Goal: Task Accomplishment & Management: Manage account settings

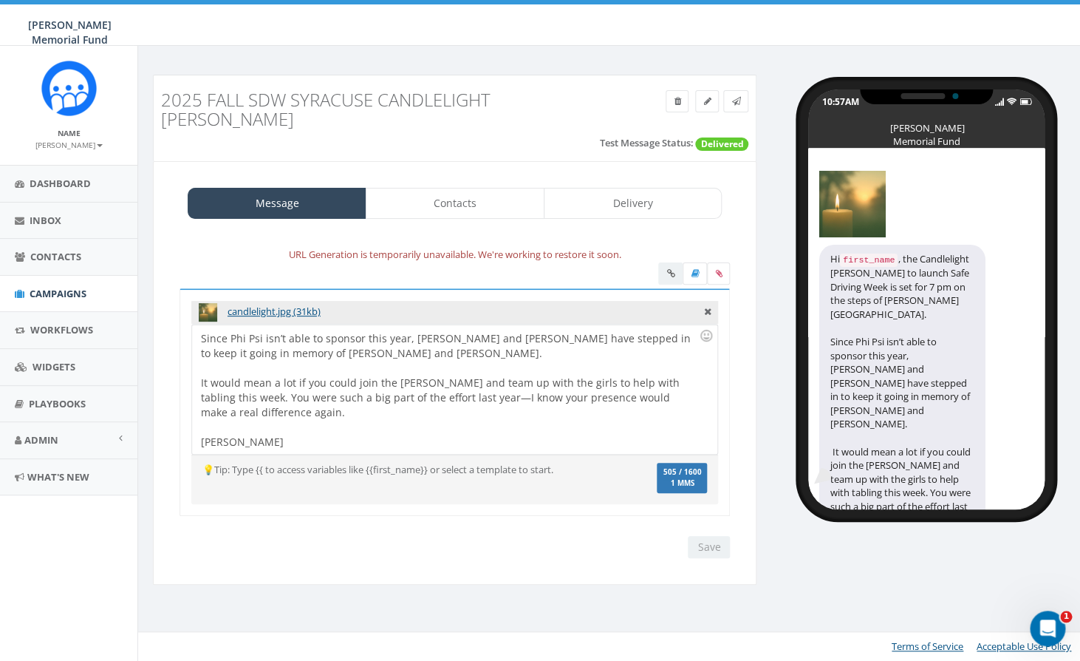
scroll to position [29, 0]
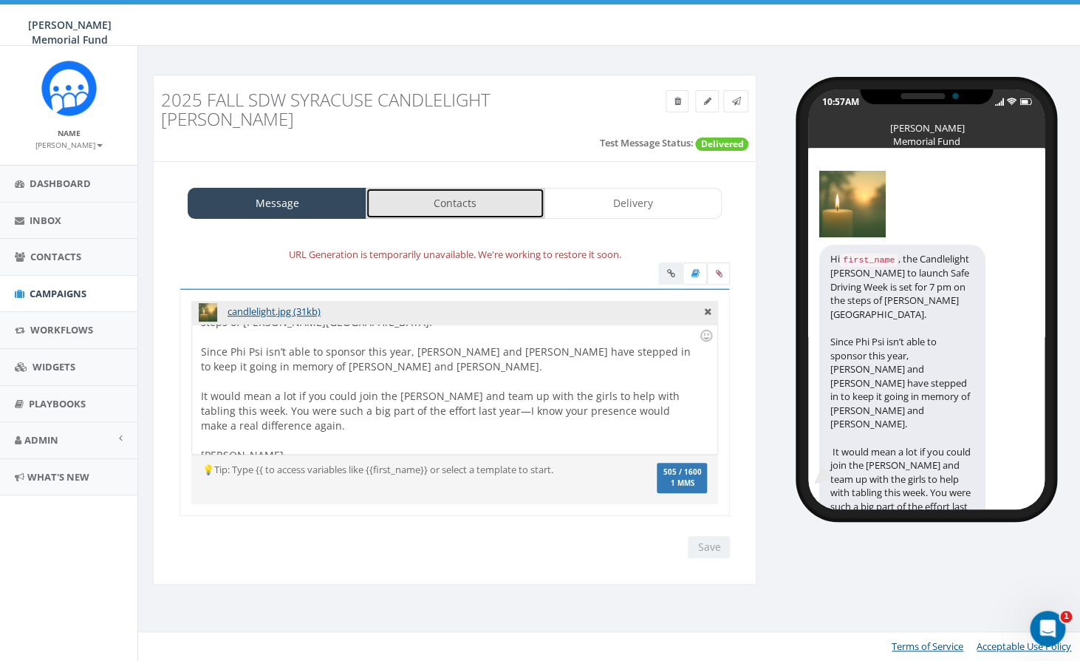
click at [438, 188] on link "Contacts" at bounding box center [455, 203] width 179 height 31
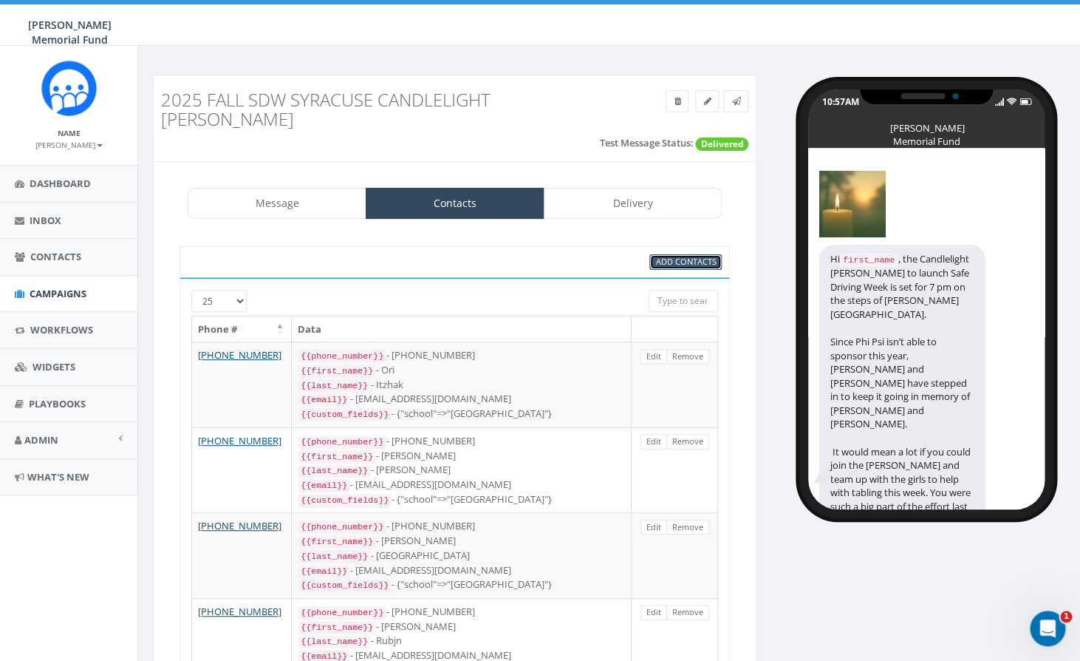
click at [673, 256] on span "Add Contacts" at bounding box center [686, 261] width 61 height 11
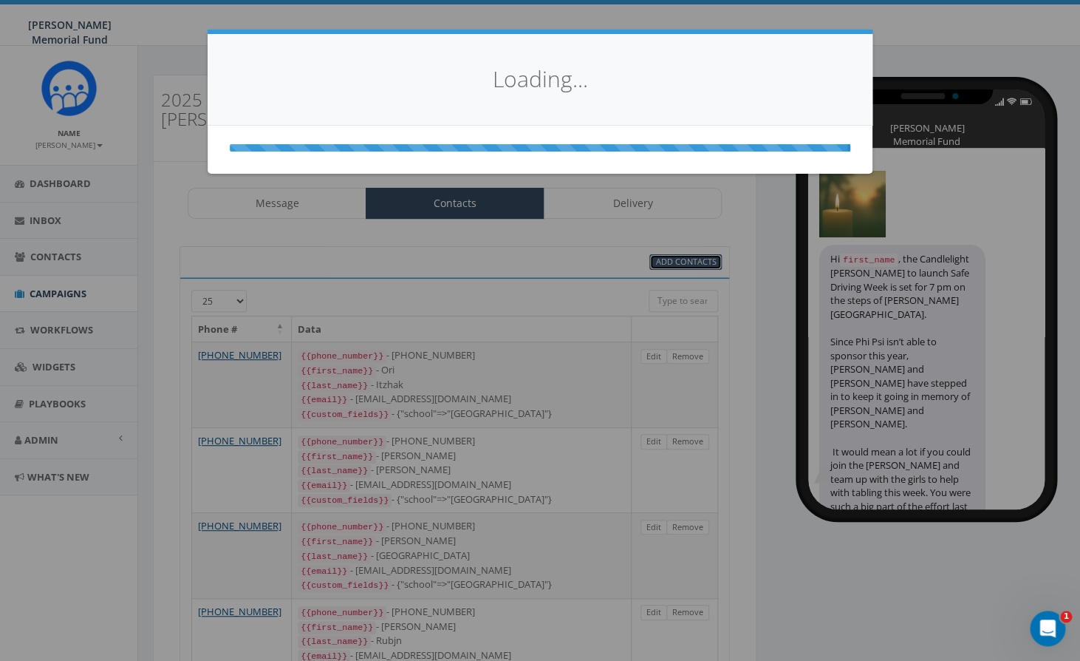
select select
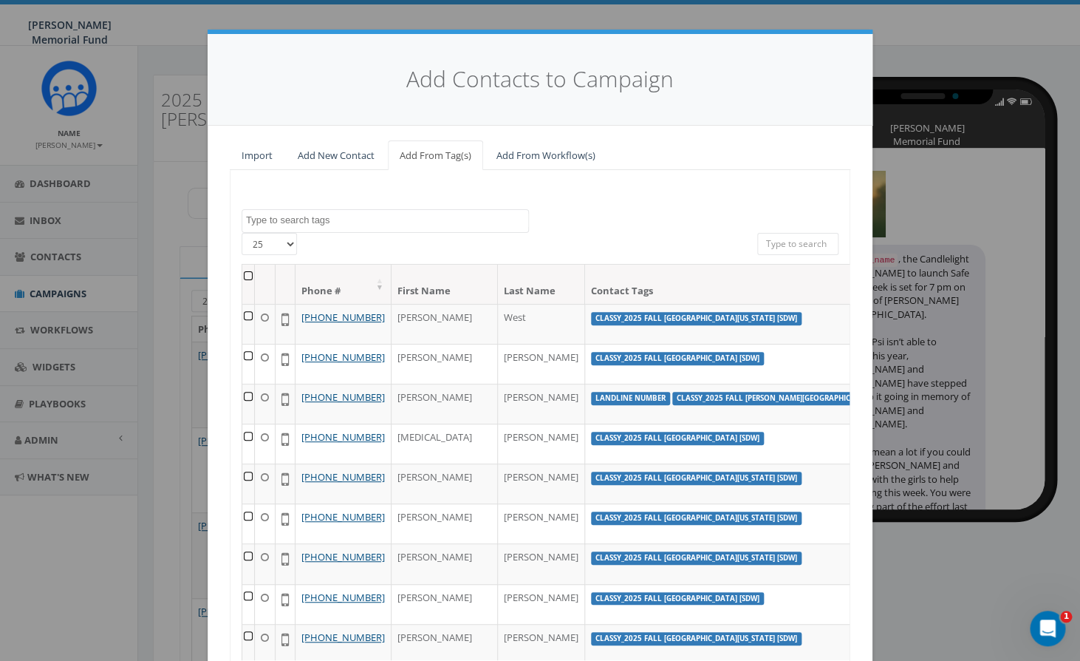
click at [304, 219] on textarea "Search" at bounding box center [387, 220] width 282 height 13
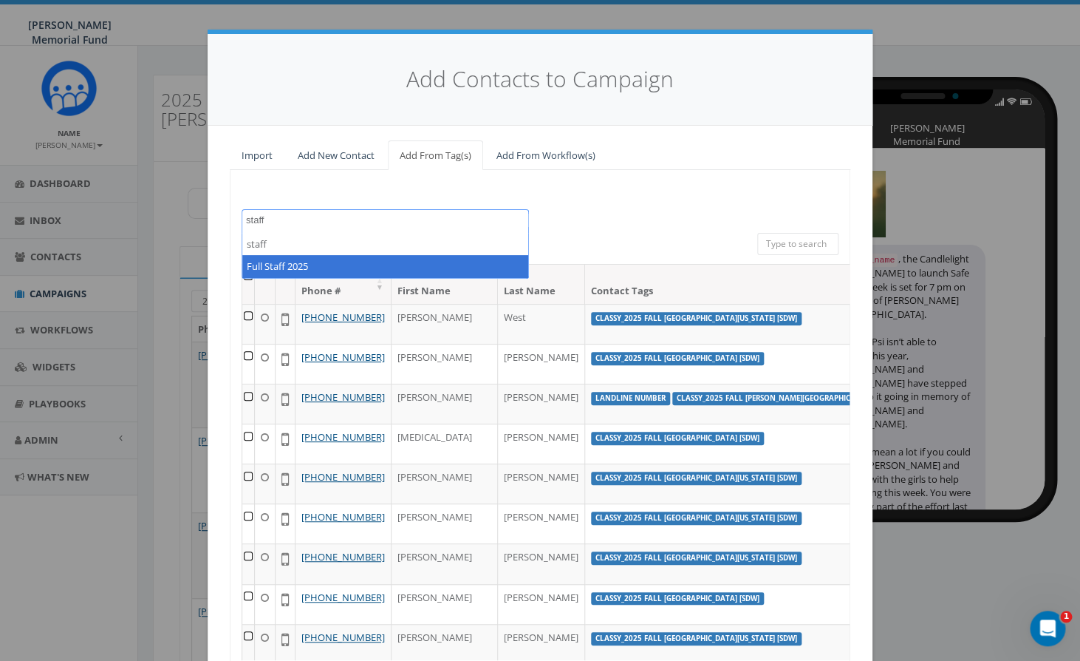
type textarea "staff"
select select "Full Staff 2025"
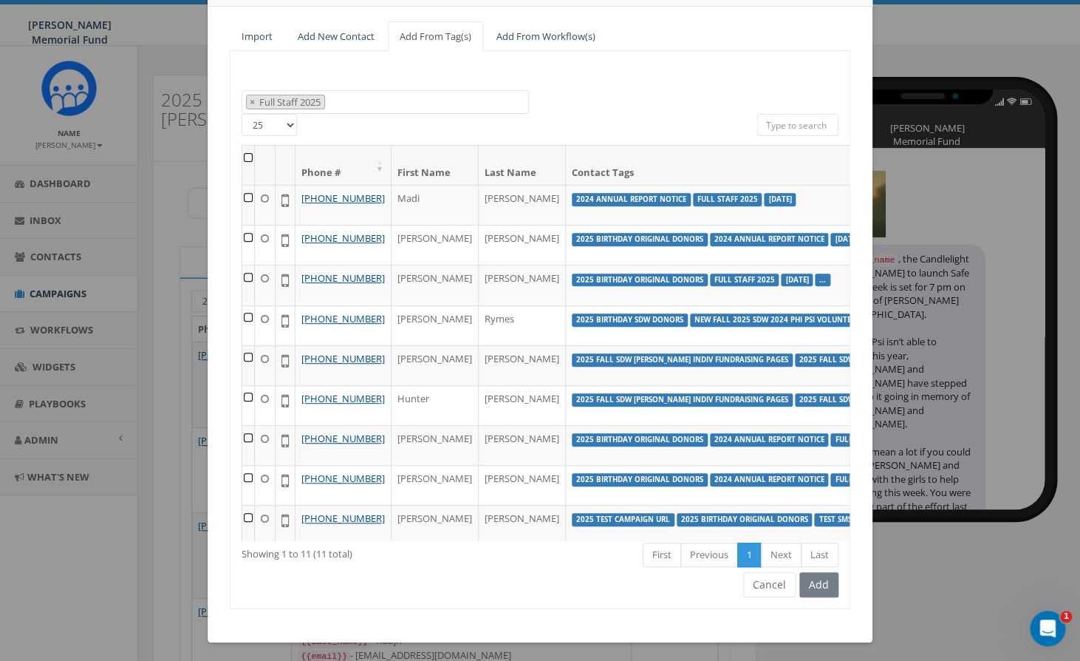
scroll to position [122, 0]
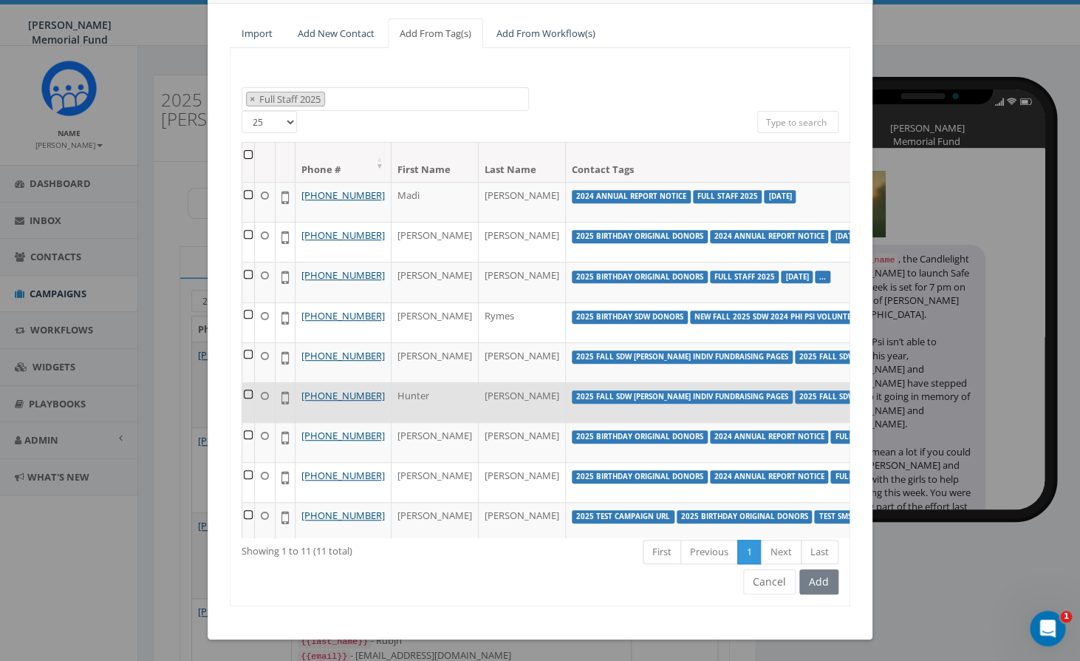
click at [249, 422] on td at bounding box center [248, 402] width 13 height 40
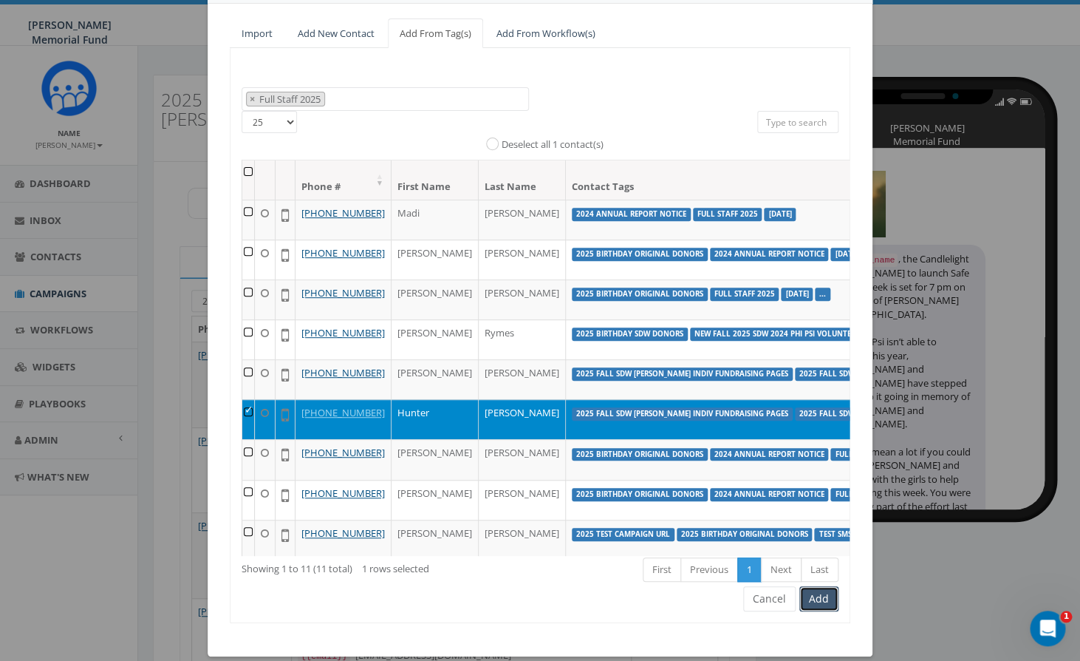
click at [826, 601] on button "Add" at bounding box center [819, 598] width 39 height 25
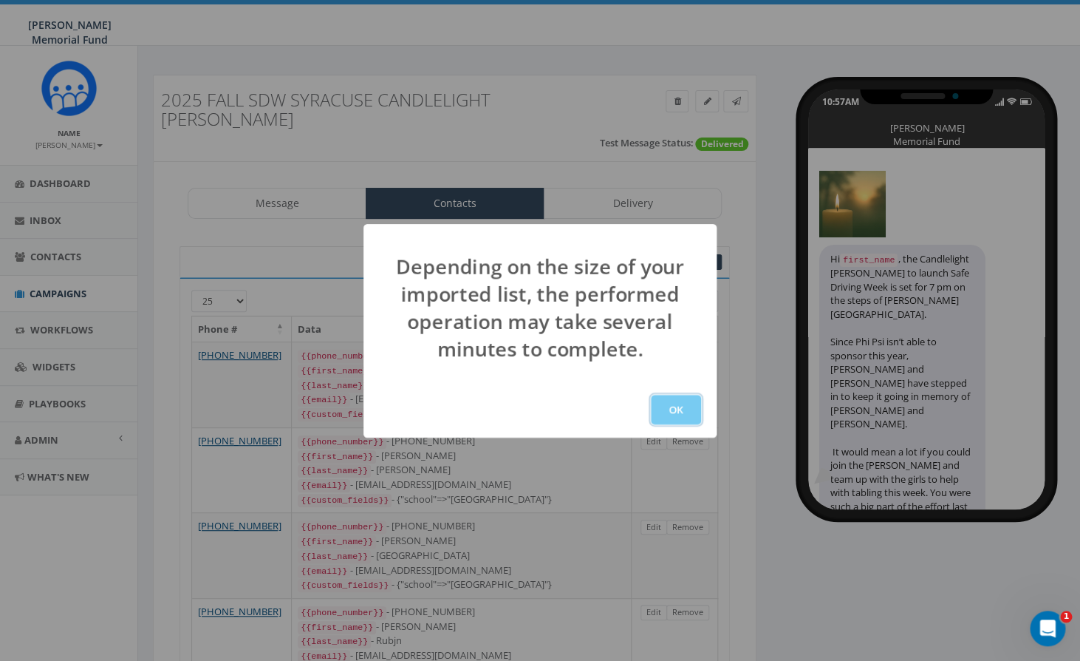
click at [676, 409] on button "OK" at bounding box center [676, 410] width 50 height 30
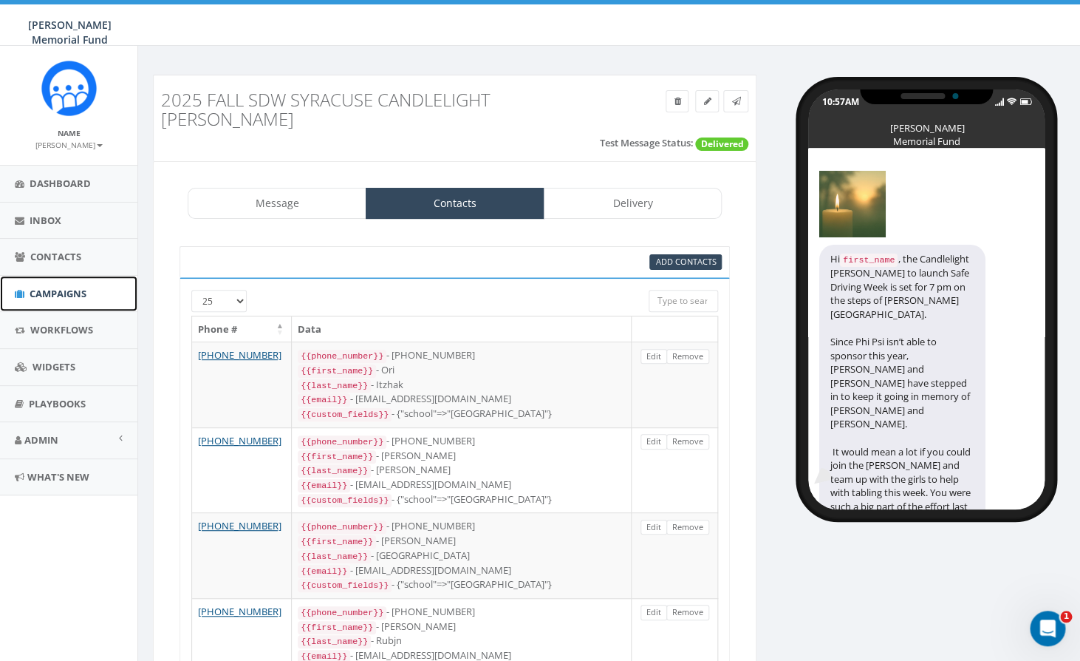
click at [57, 287] on span "Campaigns" at bounding box center [58, 293] width 57 height 13
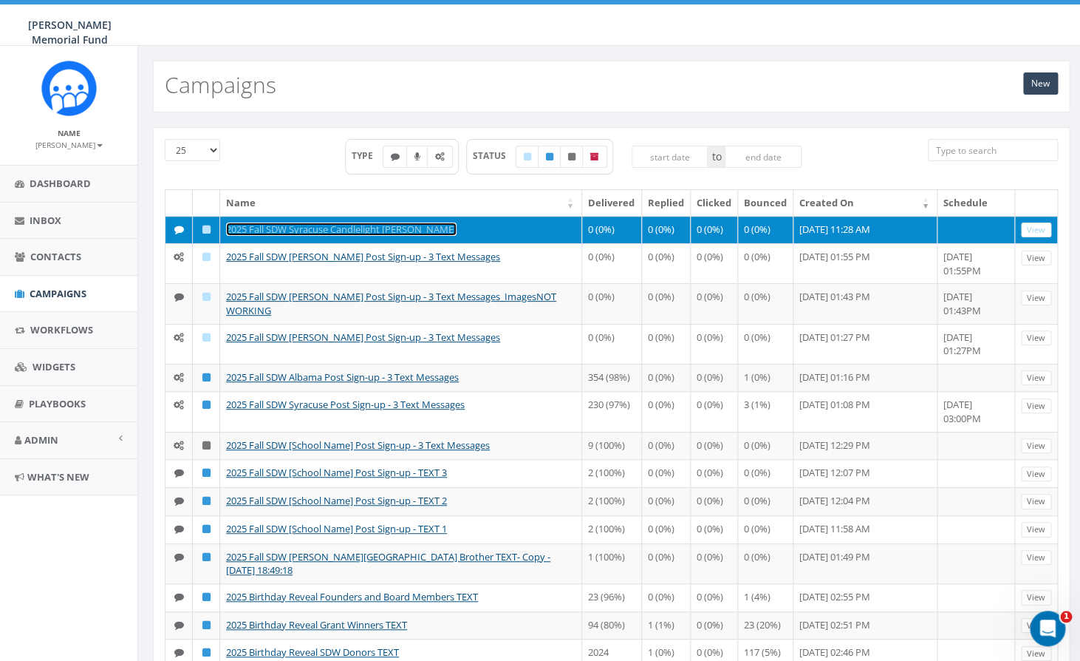
click at [351, 234] on link "2025 Fall SDW Syracuse Candlelight [PERSON_NAME]" at bounding box center [341, 228] width 231 height 13
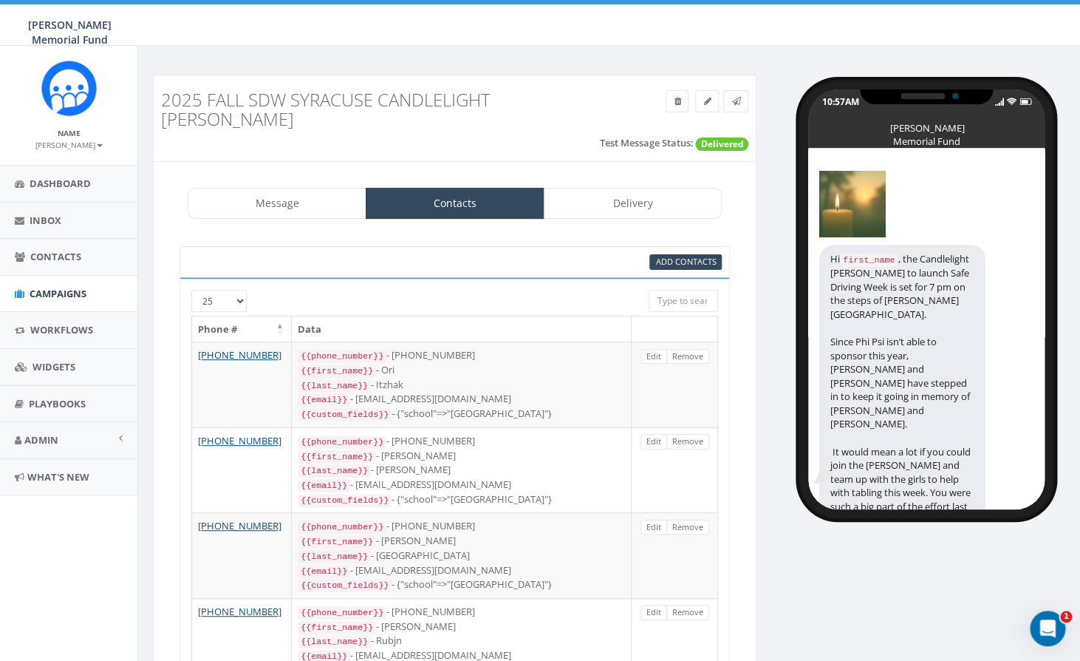
click at [684, 290] on input "search" at bounding box center [683, 301] width 69 height 22
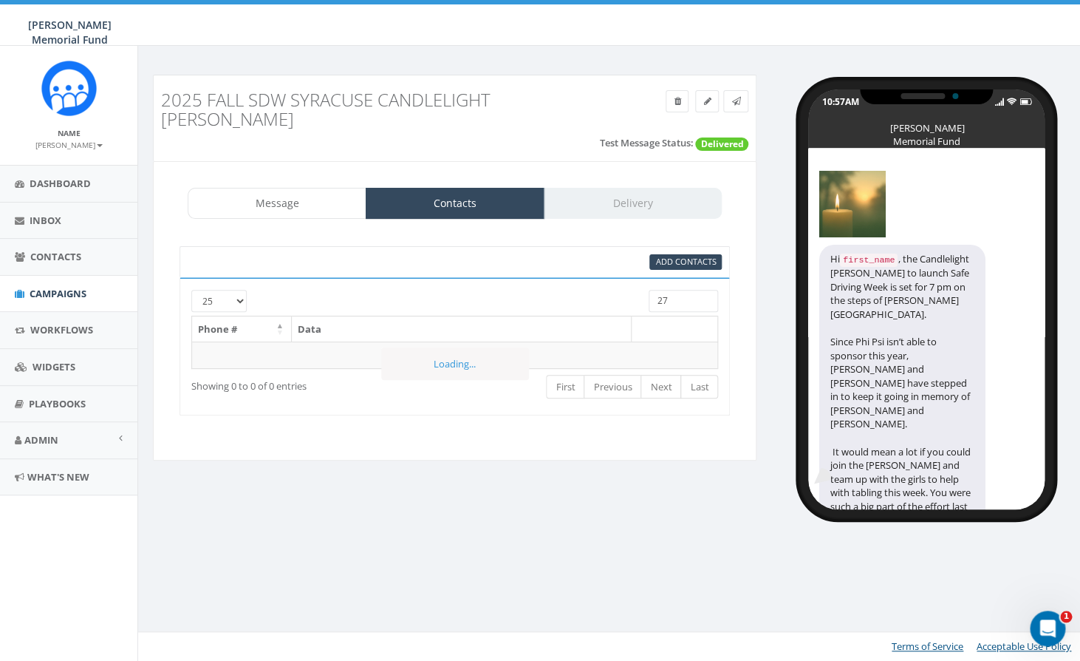
type input "2"
type input "7"
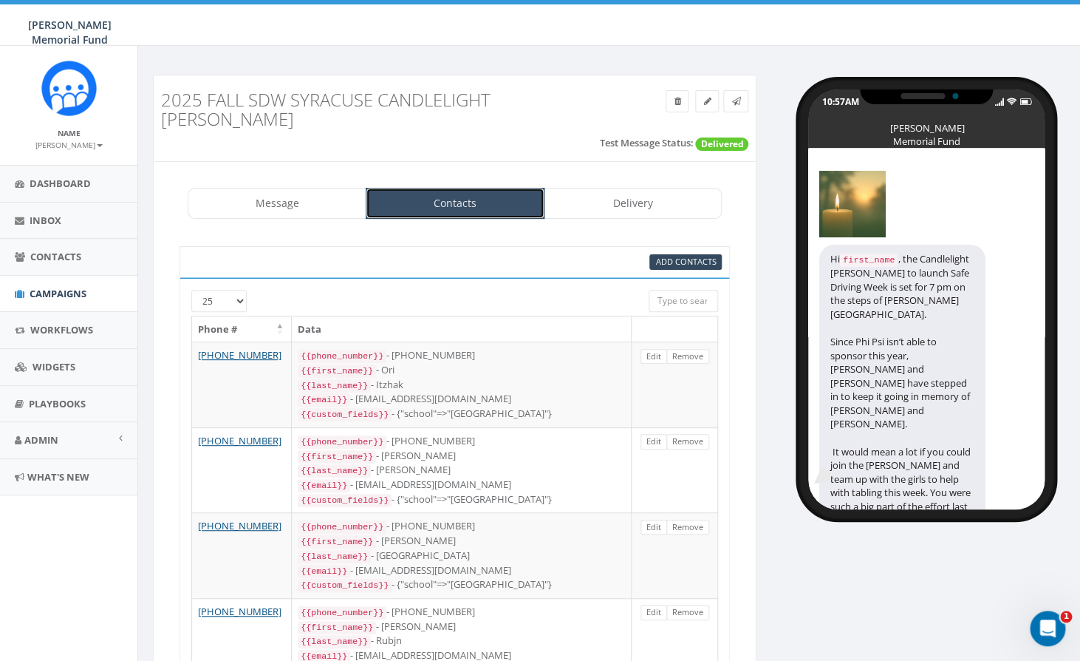
click at [488, 188] on link "Contacts" at bounding box center [455, 203] width 179 height 31
click at [678, 256] on span "Add Contacts" at bounding box center [686, 261] width 61 height 11
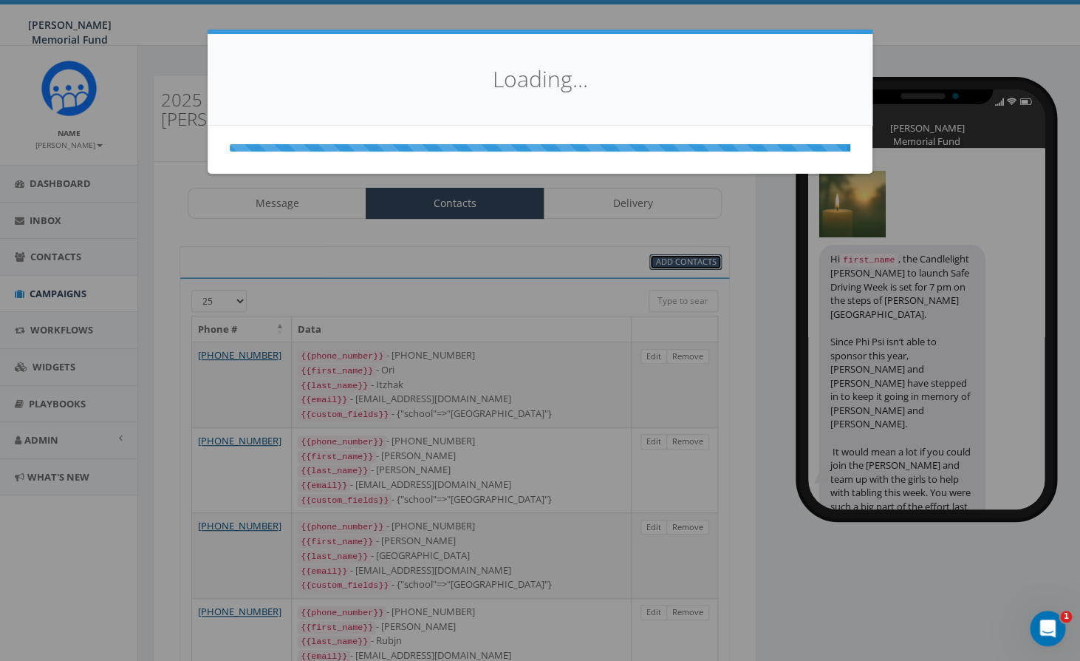
select select
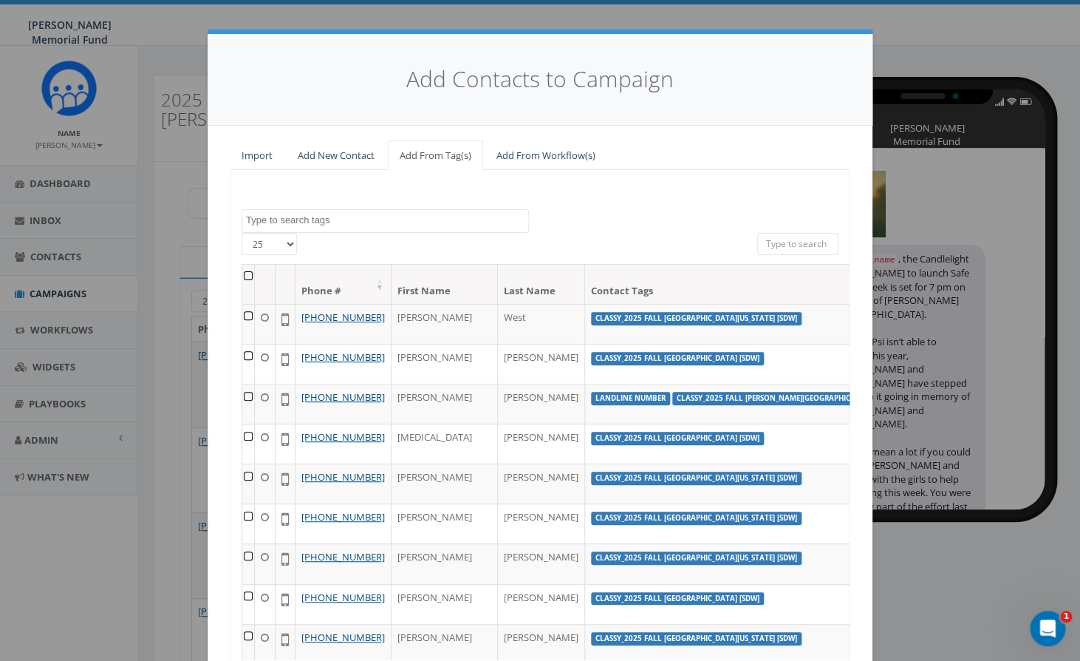
click at [307, 222] on textarea "Search" at bounding box center [387, 220] width 282 height 13
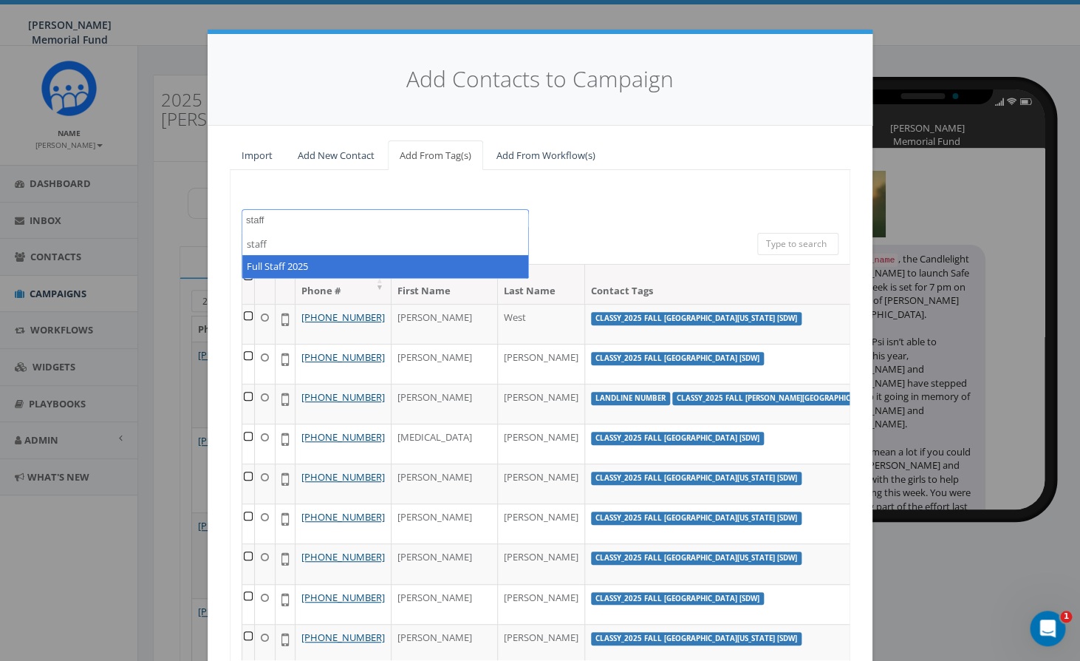
type textarea "staff"
select select "Full Staff 2025"
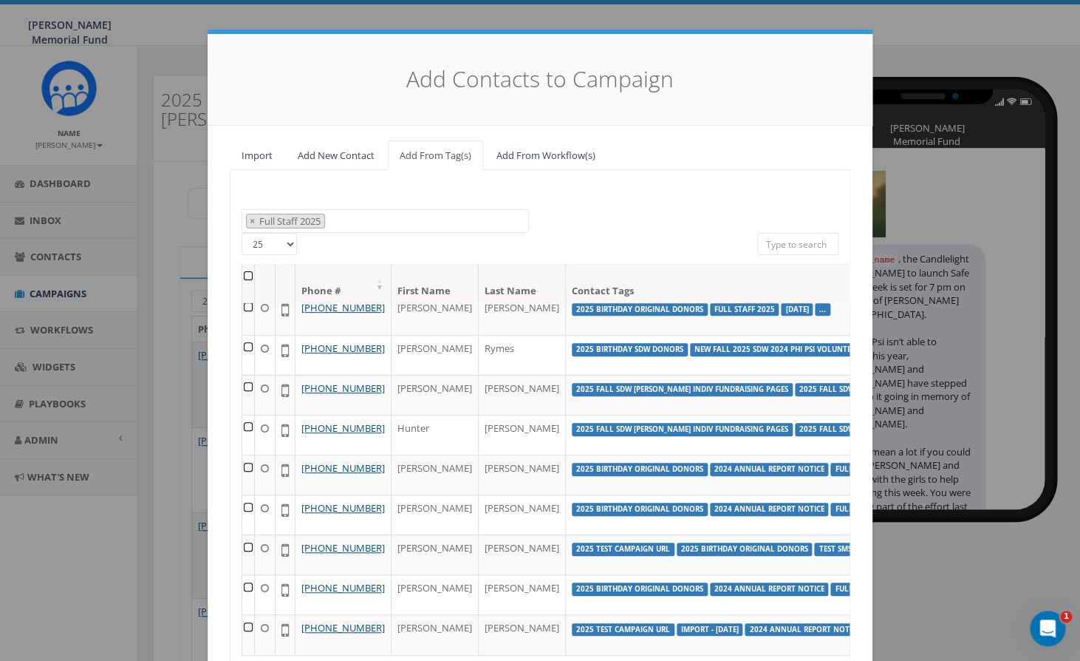
scroll to position [240, 0]
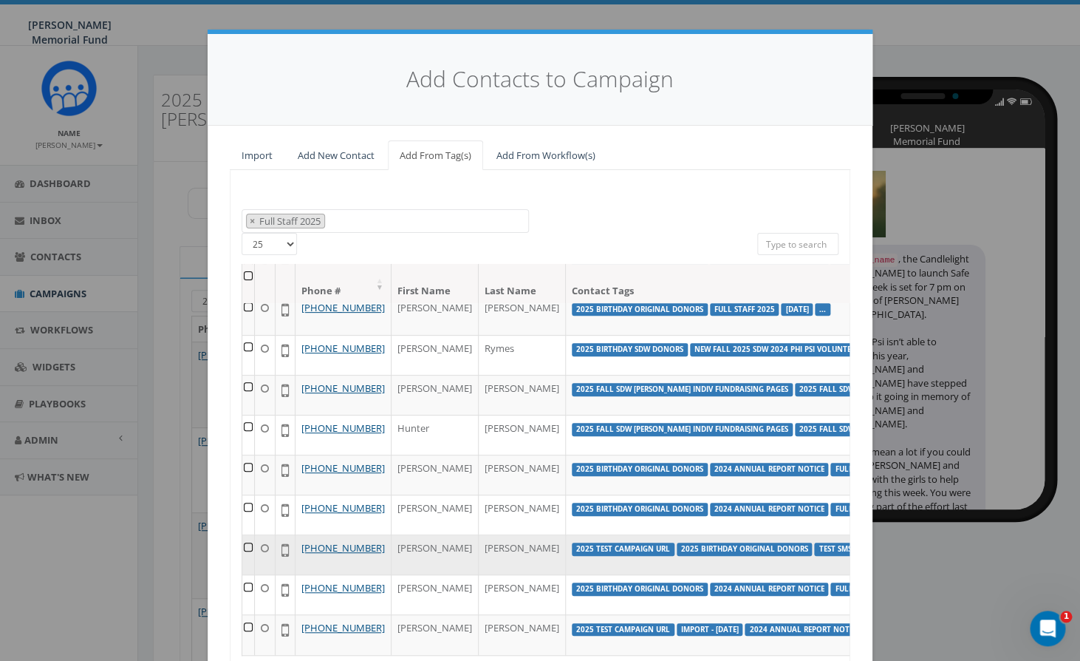
click at [250, 534] on td at bounding box center [248, 554] width 13 height 40
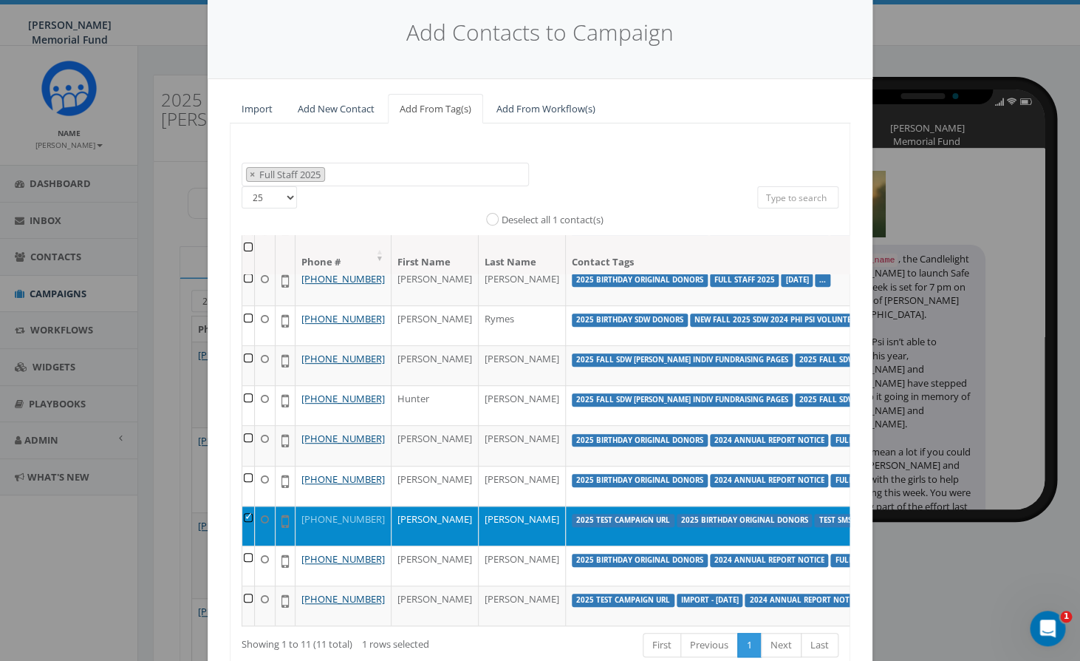
scroll to position [66, 0]
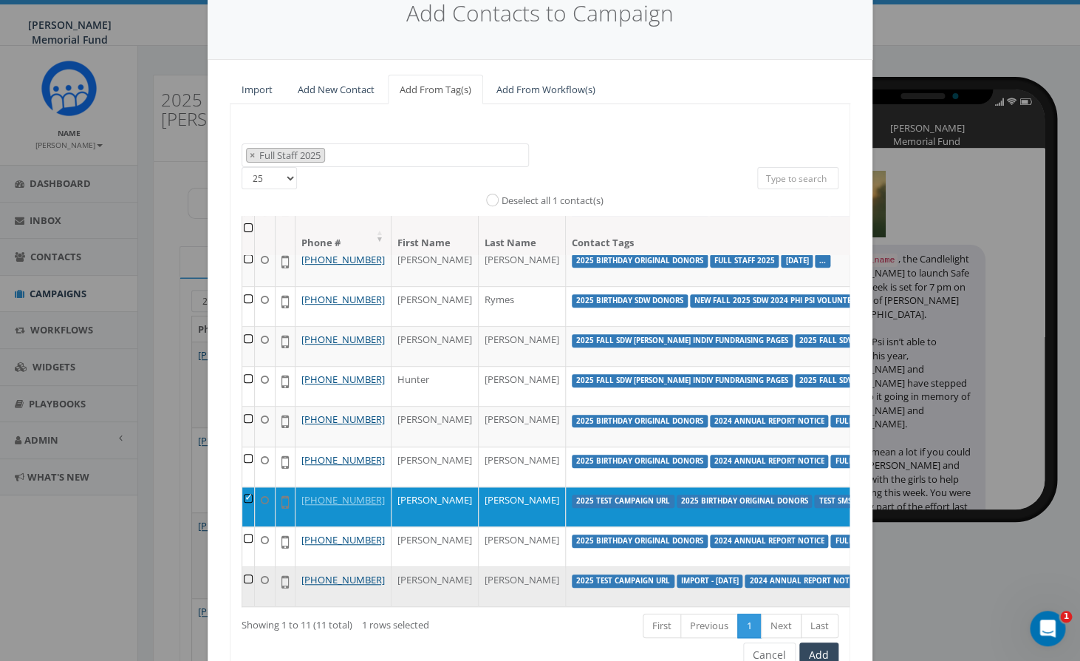
click at [246, 566] on td at bounding box center [248, 586] width 13 height 40
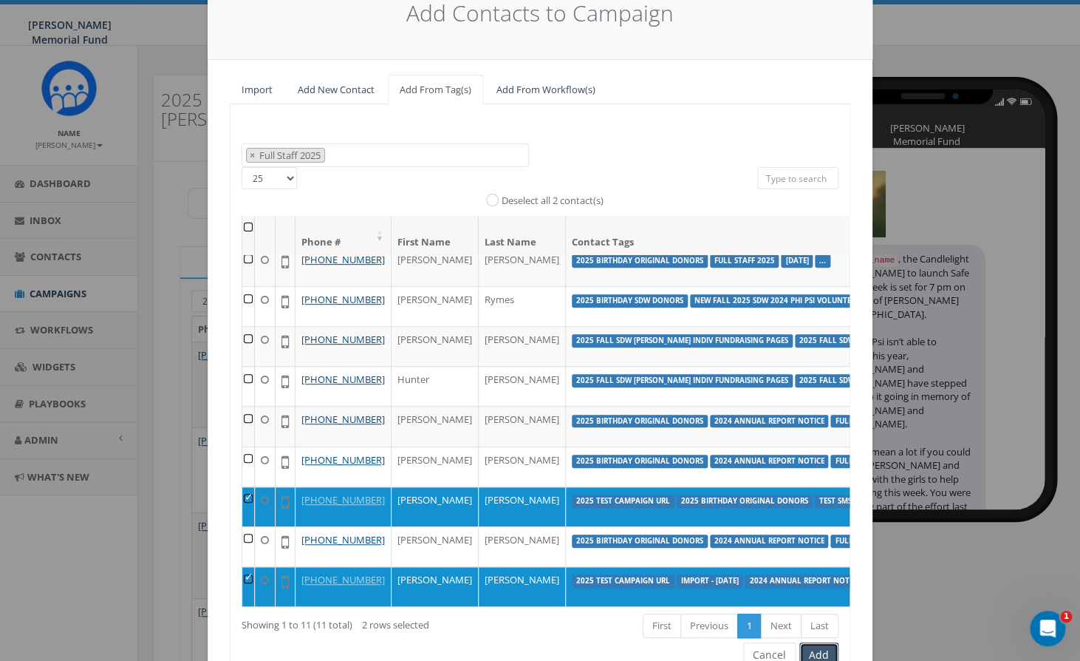
click at [818, 651] on button "Add" at bounding box center [819, 654] width 39 height 25
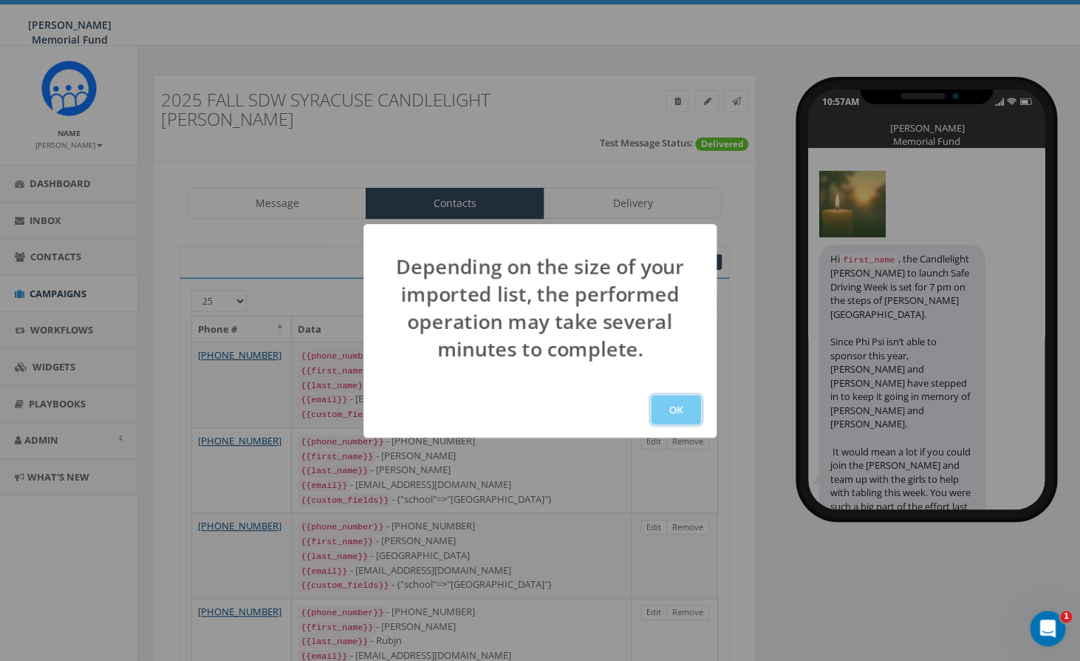
click at [688, 409] on button "OK" at bounding box center [676, 410] width 50 height 30
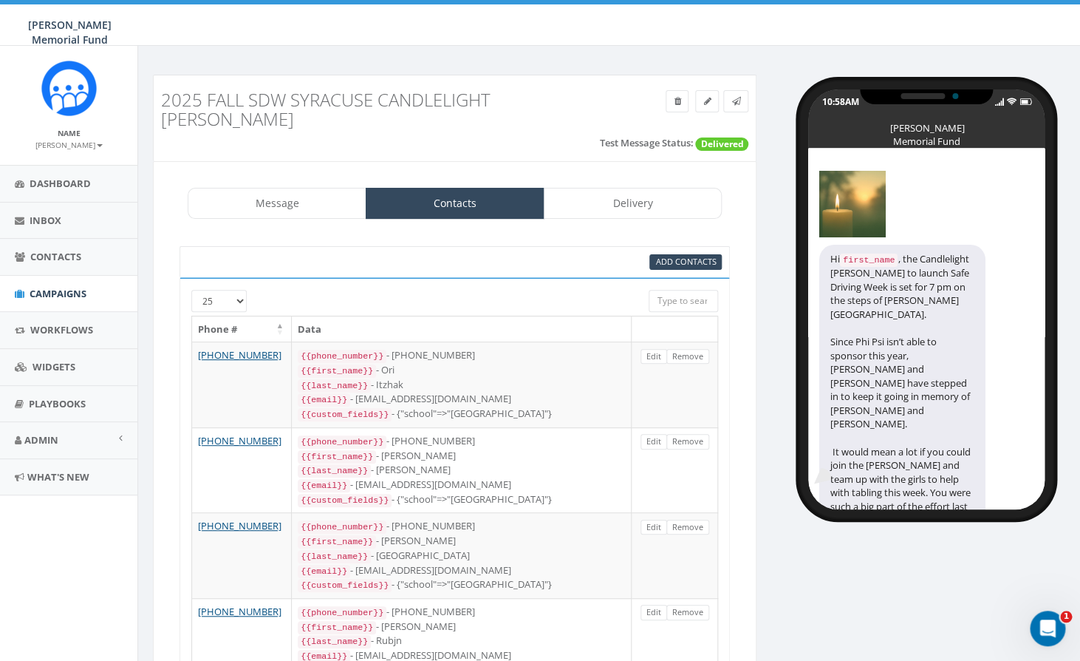
click at [681, 290] on input "search" at bounding box center [683, 301] width 69 height 22
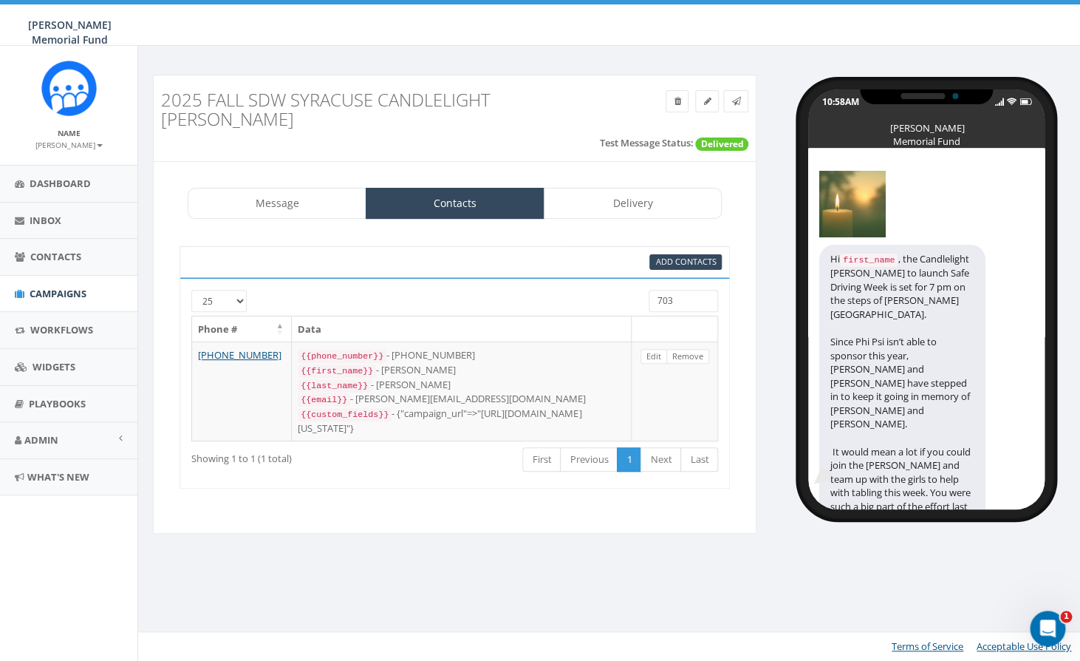
drag, startPoint x: 674, startPoint y: 283, endPoint x: 619, endPoint y: 287, distance: 55.6
click at [649, 290] on input "703" at bounding box center [683, 301] width 69 height 22
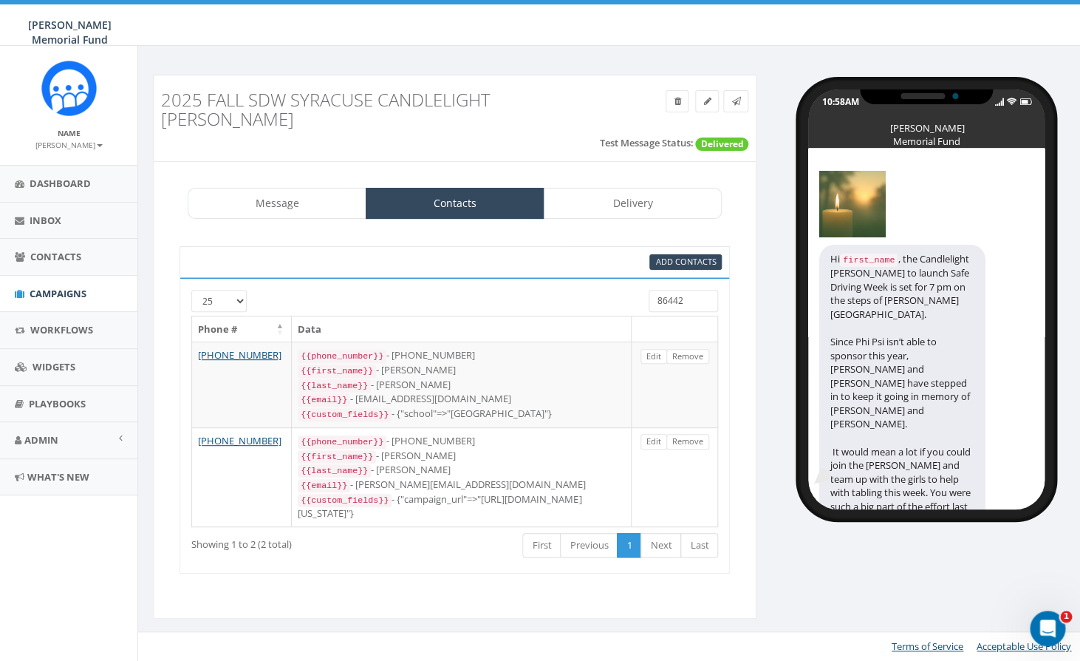
type input "864420"
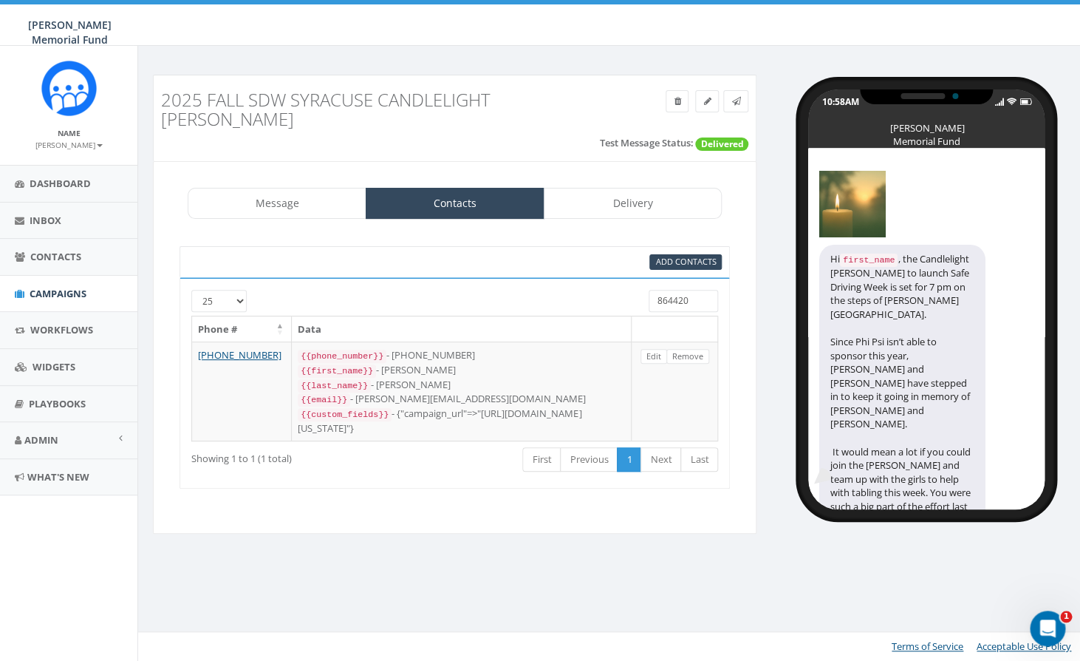
drag, startPoint x: 680, startPoint y: 282, endPoint x: 619, endPoint y: 282, distance: 60.6
click at [649, 290] on input "864420" at bounding box center [683, 301] width 69 height 22
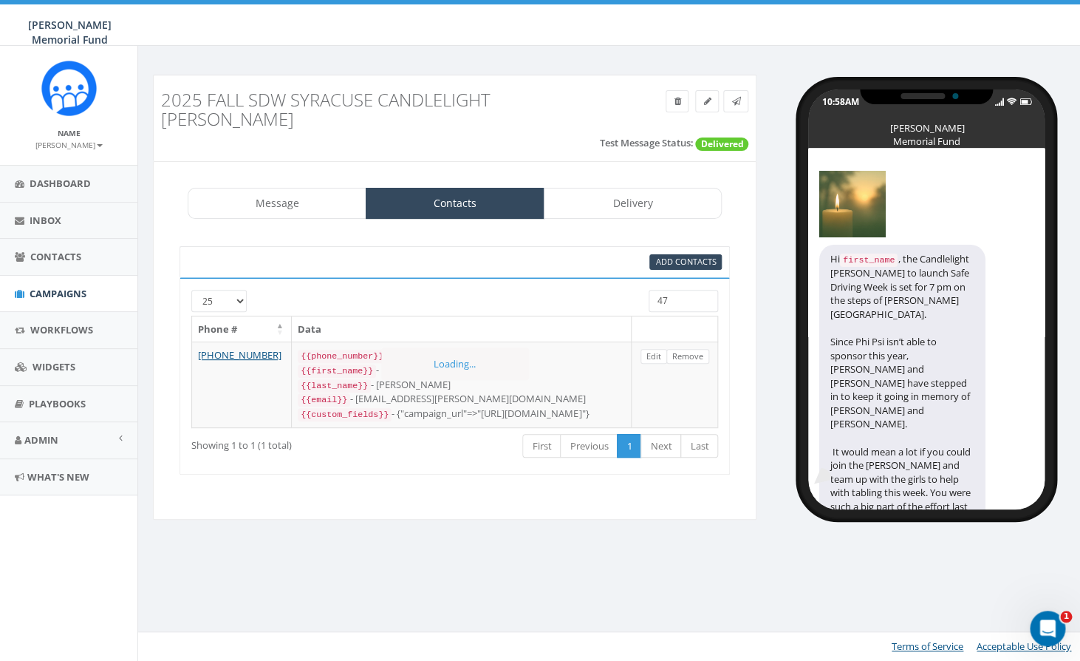
type input "4"
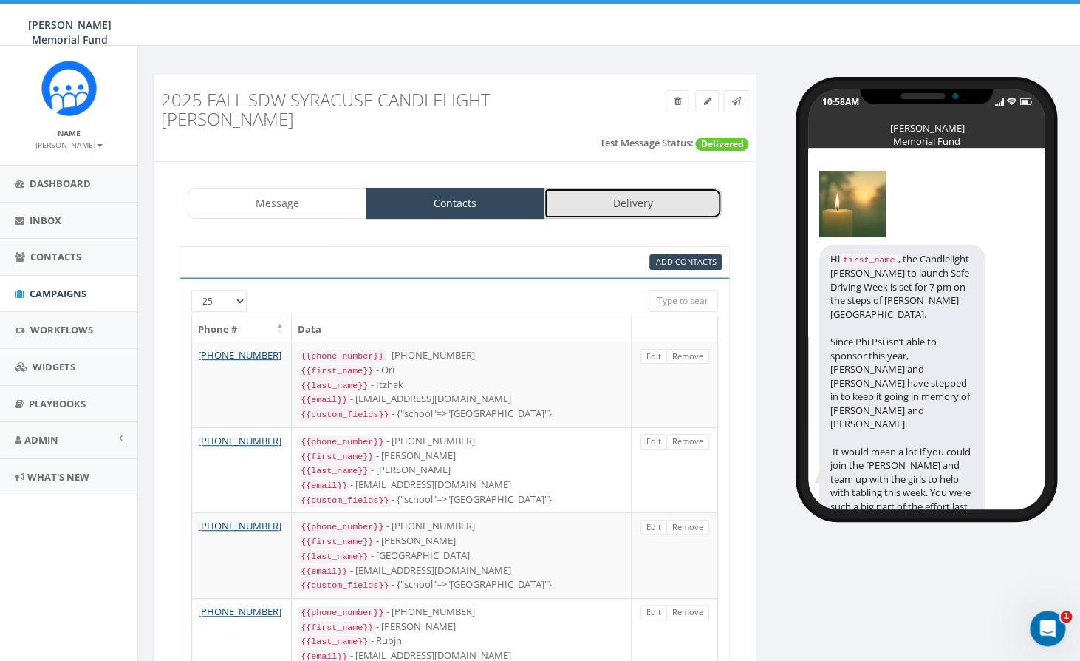
click at [636, 188] on link "Delivery" at bounding box center [633, 203] width 179 height 31
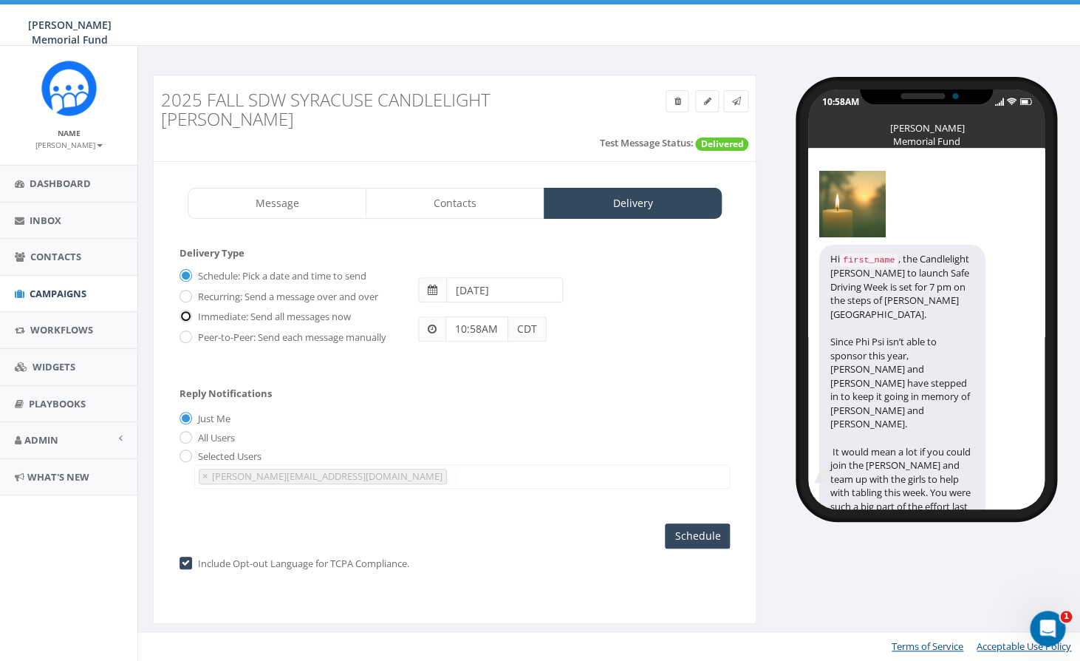
click at [188, 313] on input "Immediate: Send all messages now" at bounding box center [185, 318] width 10 height 10
radio input "true"
click at [690, 523] on input "Send Now" at bounding box center [695, 535] width 69 height 25
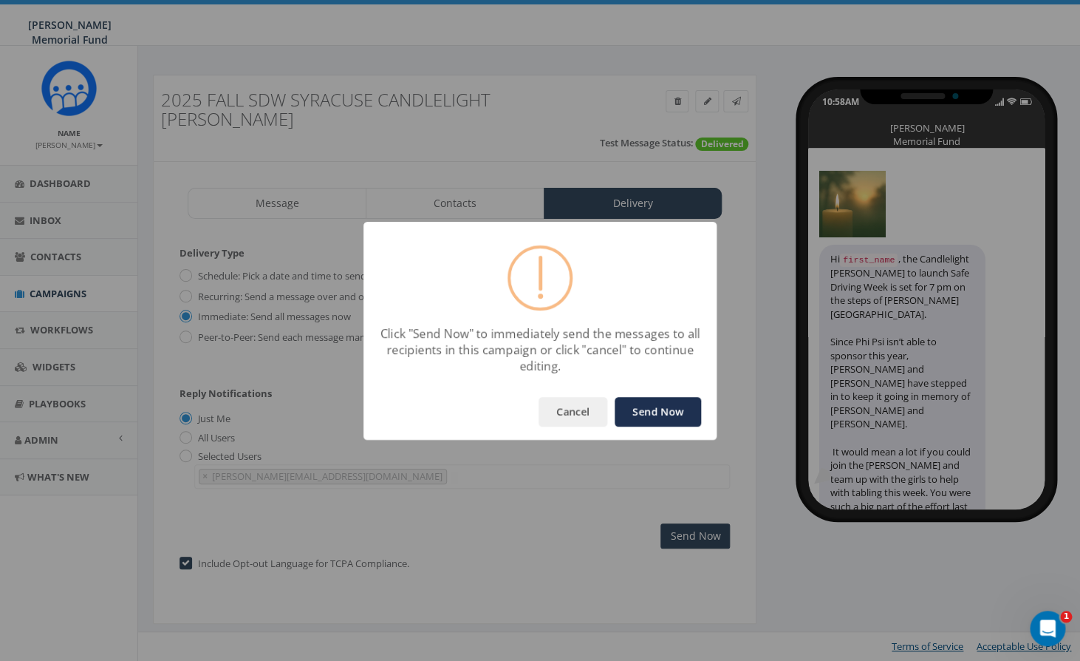
click at [656, 413] on button "Send Now" at bounding box center [658, 412] width 86 height 30
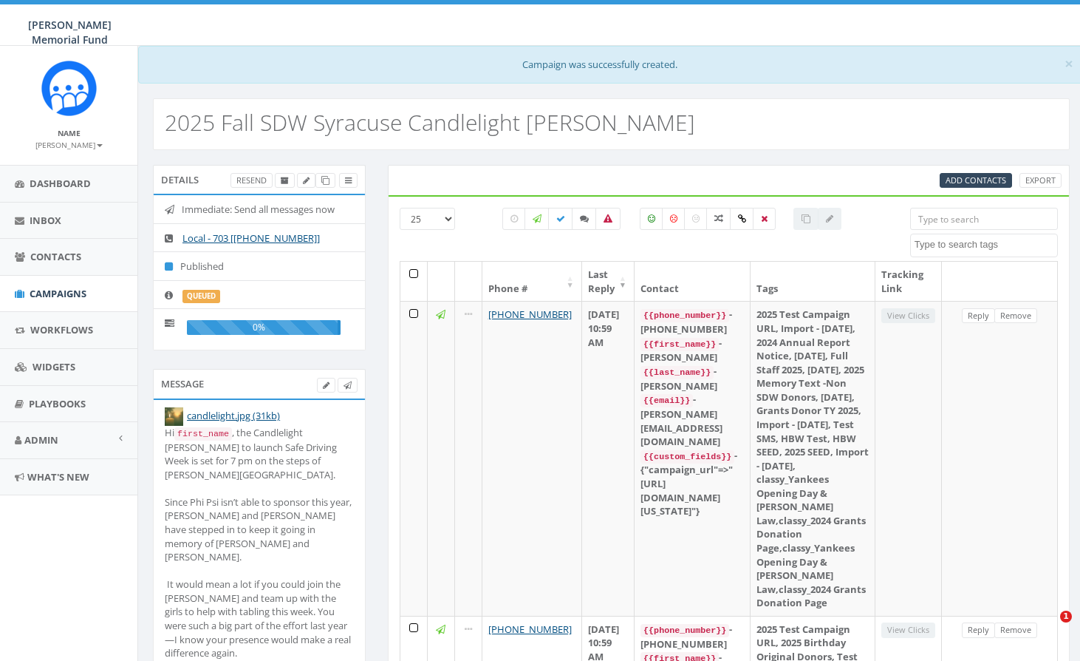
select select
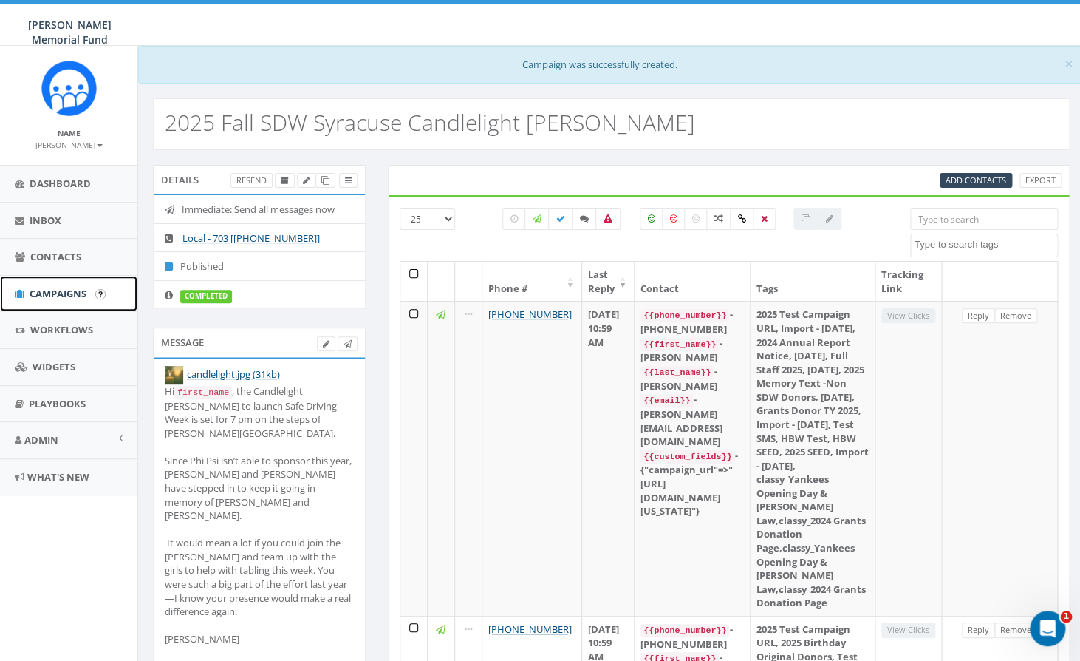
click at [70, 293] on span "Campaigns" at bounding box center [58, 293] width 57 height 13
